Goal: Find specific page/section: Find specific page/section

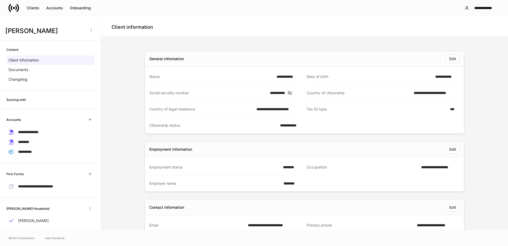
scroll to position [80, 0]
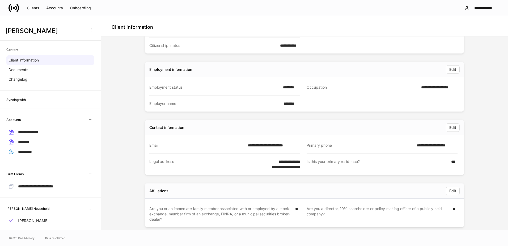
click at [135, 147] on div "**********" at bounding box center [304, 124] width 403 height 330
click at [33, 8] on div "Clients" at bounding box center [33, 7] width 12 height 5
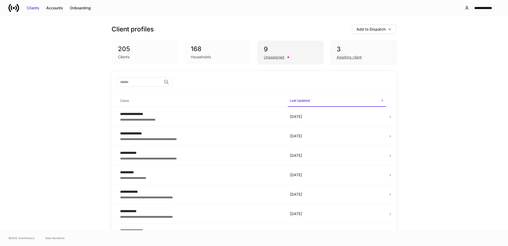
click at [288, 52] on div "9" at bounding box center [290, 49] width 53 height 9
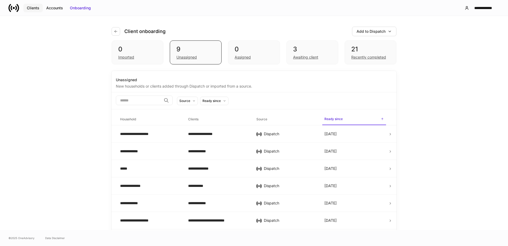
click at [37, 4] on button "Clients" at bounding box center [32, 8] width 19 height 9
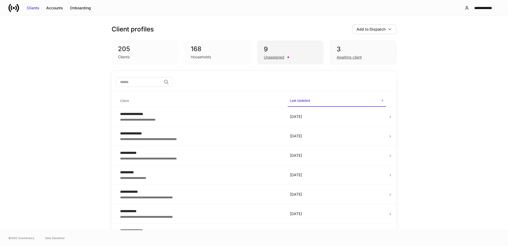
click at [303, 52] on div "9" at bounding box center [290, 49] width 53 height 9
